Goal: Information Seeking & Learning: Learn about a topic

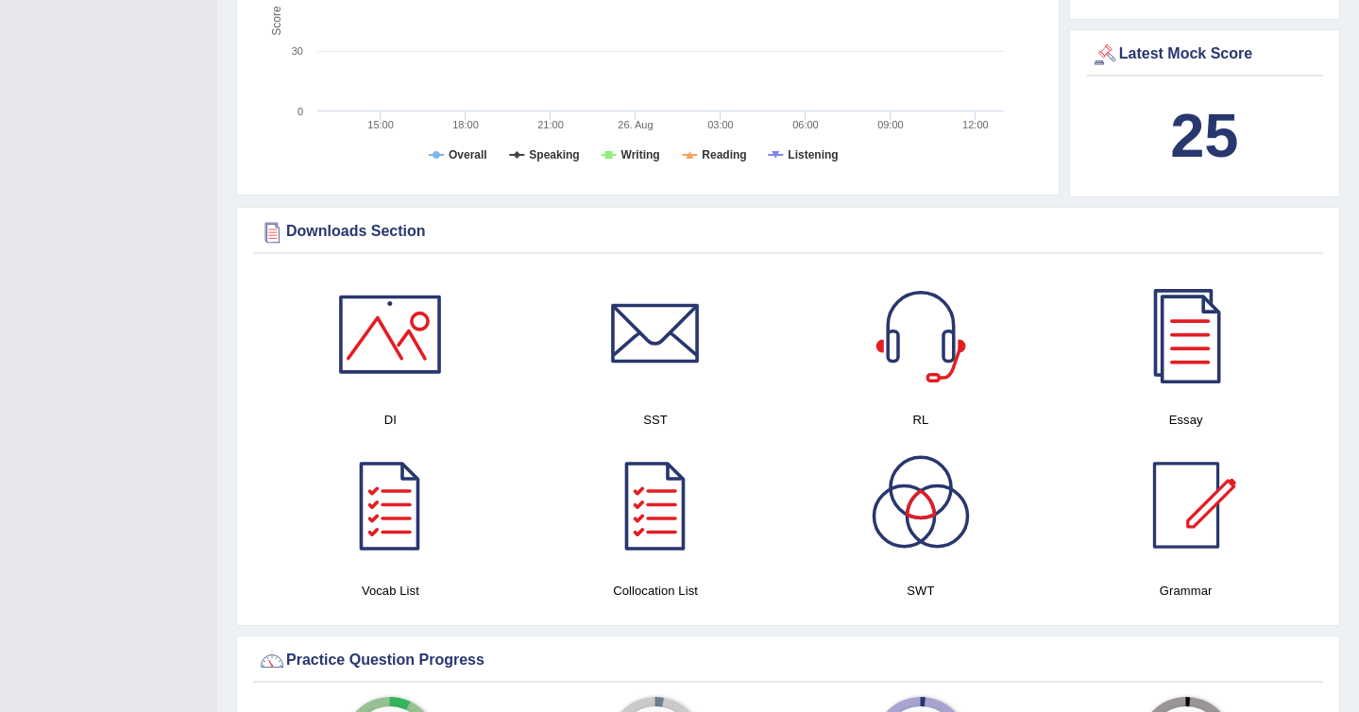
scroll to position [582, 0]
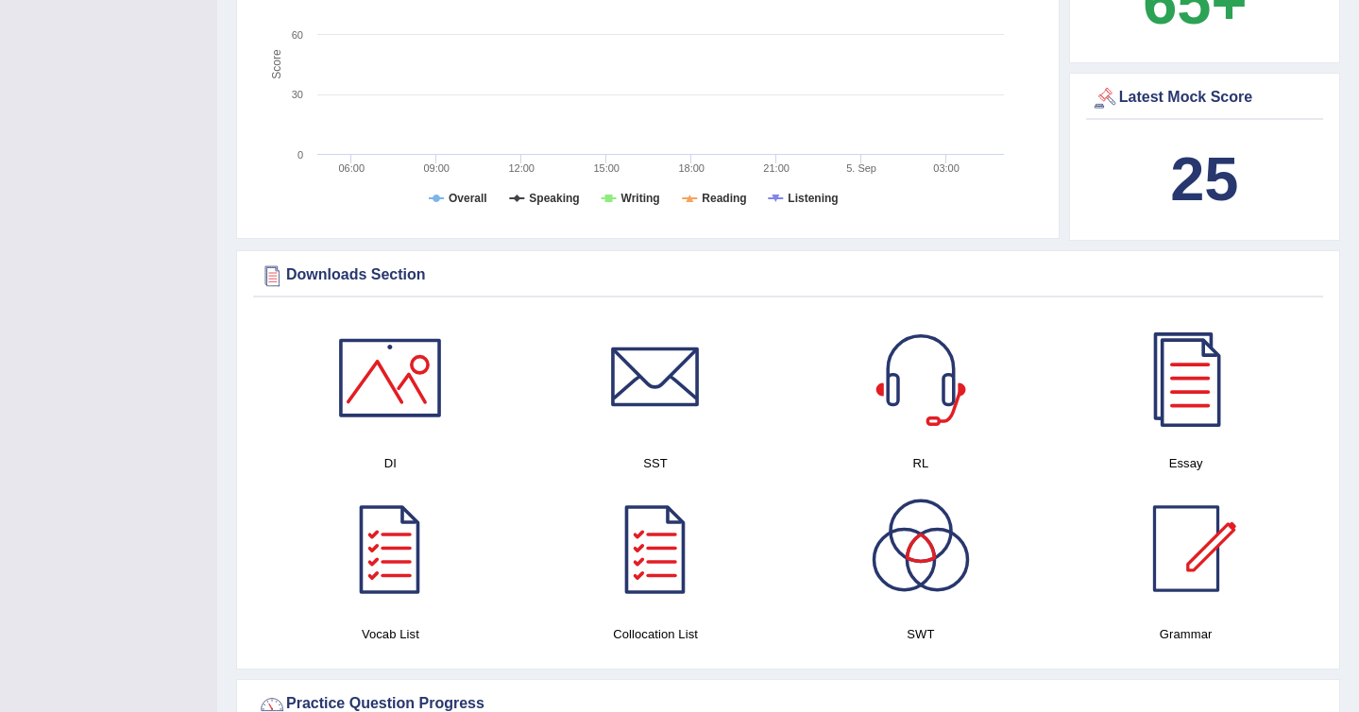
scroll to position [727, 0]
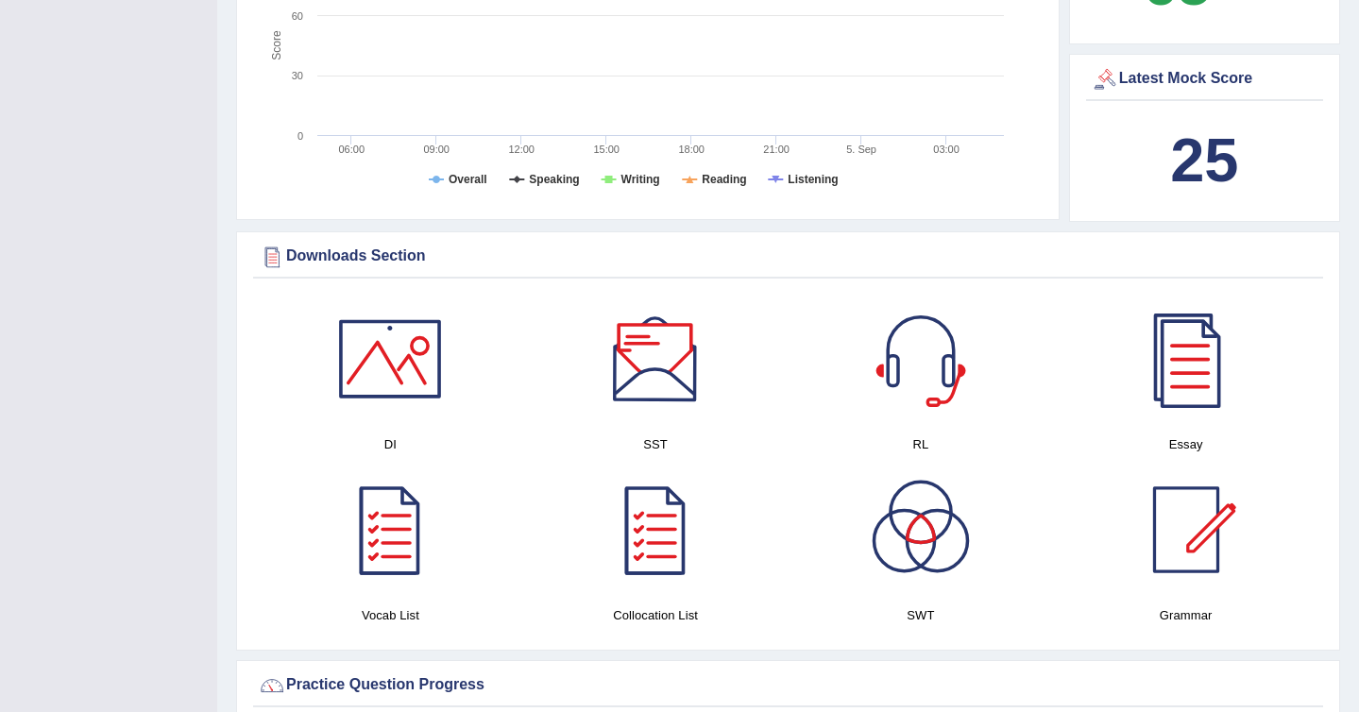
click at [650, 369] on div at bounding box center [655, 359] width 132 height 132
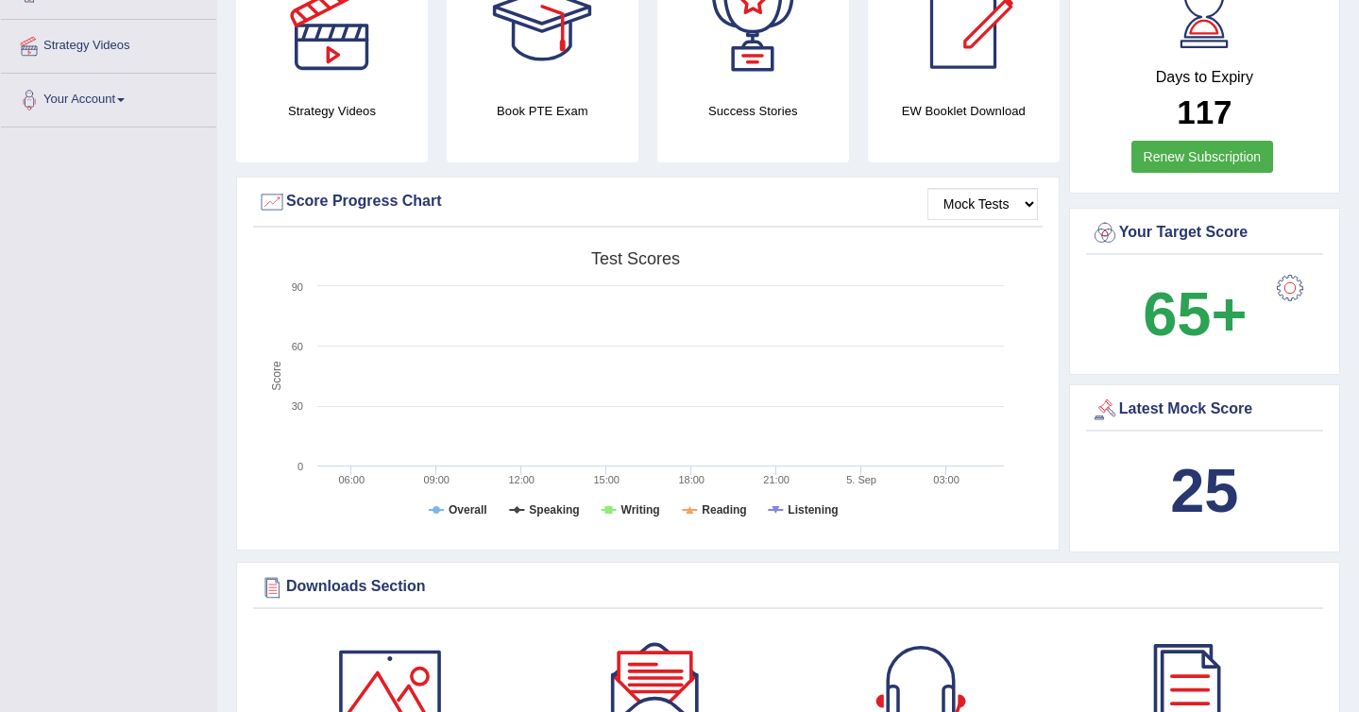
scroll to position [0, 0]
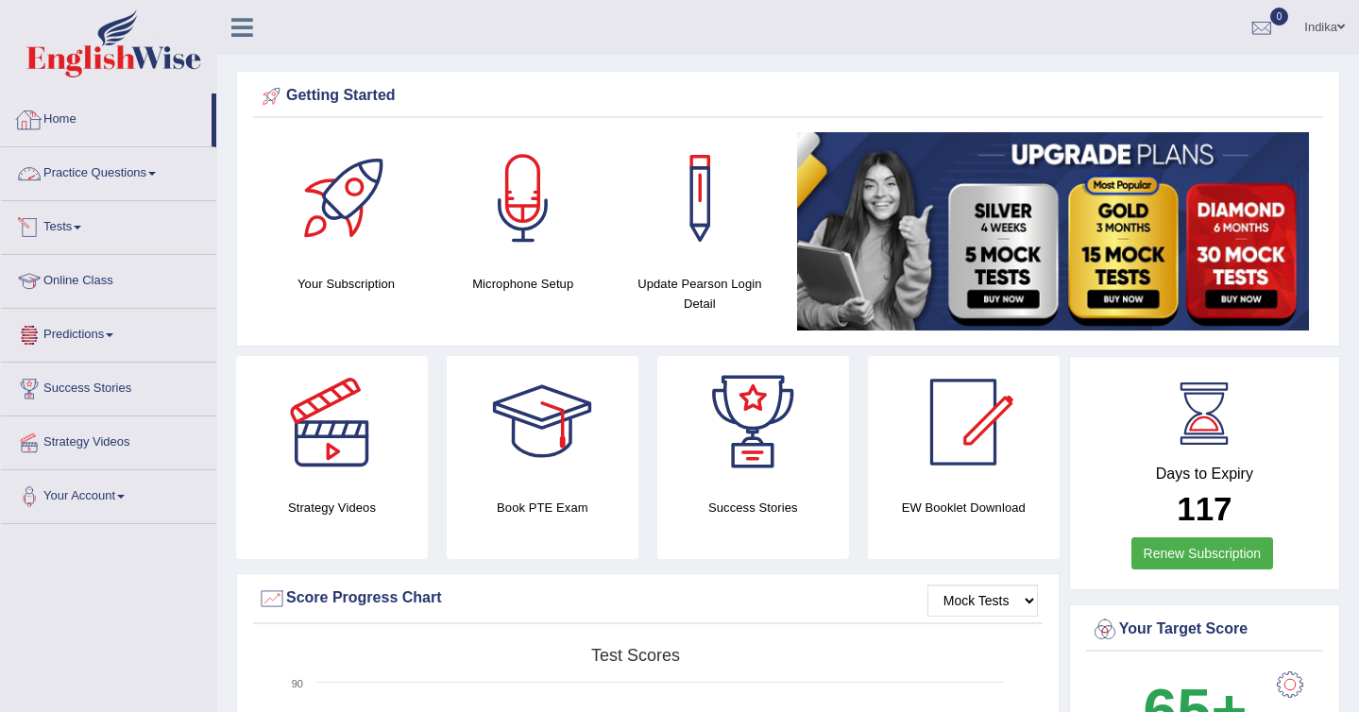
click at [80, 118] on link "Home" at bounding box center [106, 116] width 211 height 47
click at [80, 280] on link "Online Class" at bounding box center [108, 278] width 215 height 47
